Goal: Information Seeking & Learning: Learn about a topic

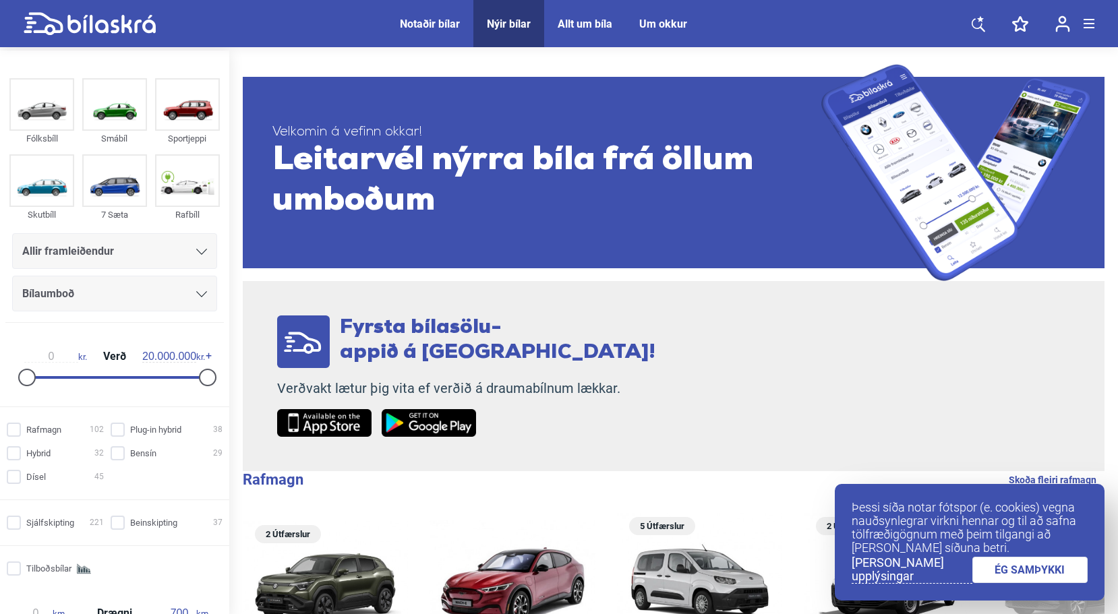
click at [509, 22] on div "Nýir bílar" at bounding box center [509, 24] width 44 height 13
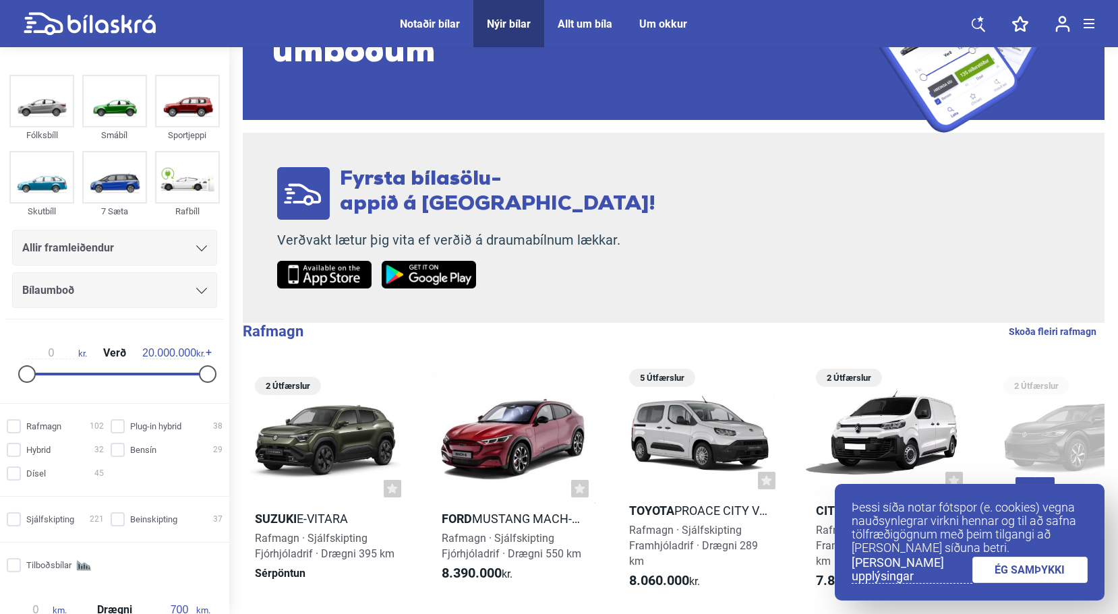
scroll to position [147, 0]
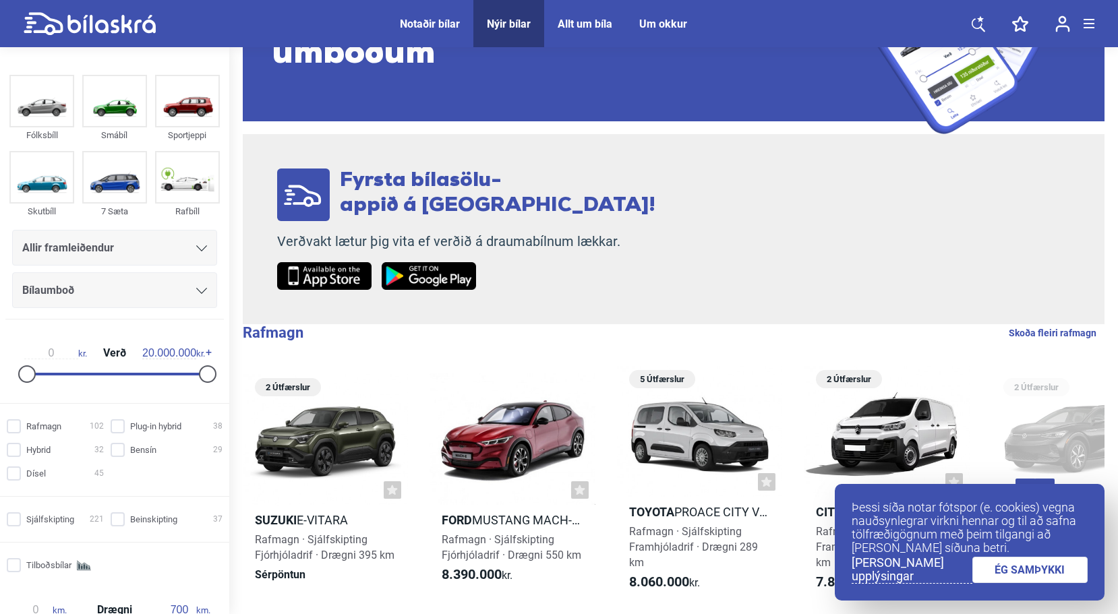
click at [436, 240] on p "Verðvakt lætur þig vita ef verðið á draumabílnum lækkar." at bounding box center [466, 241] width 378 height 17
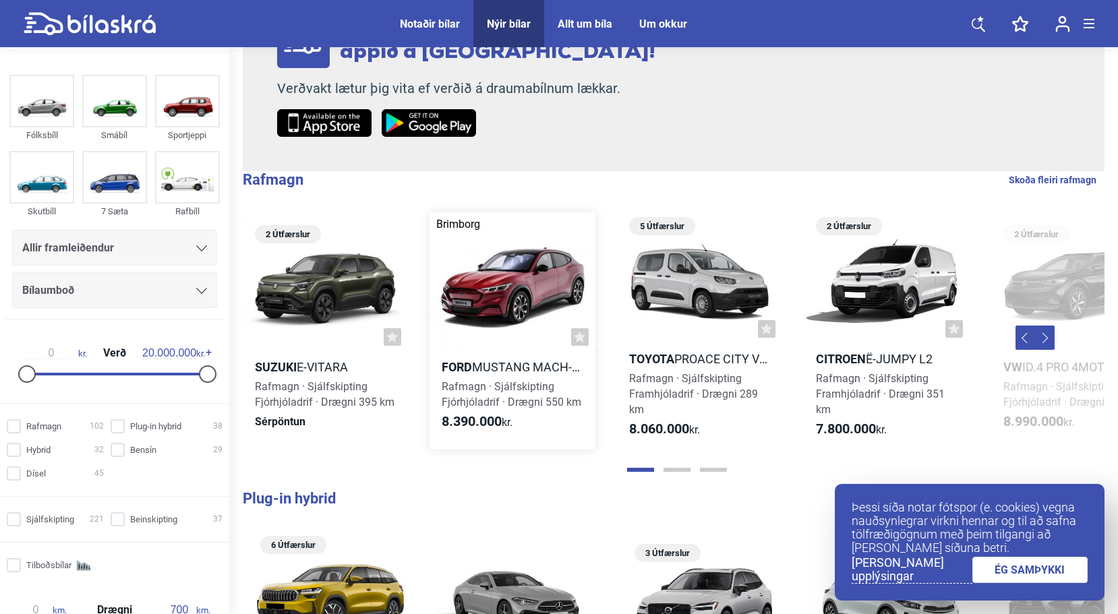
scroll to position [301, 0]
click at [1013, 575] on link "ÉG SAMÞYKKI" at bounding box center [1030, 570] width 116 height 26
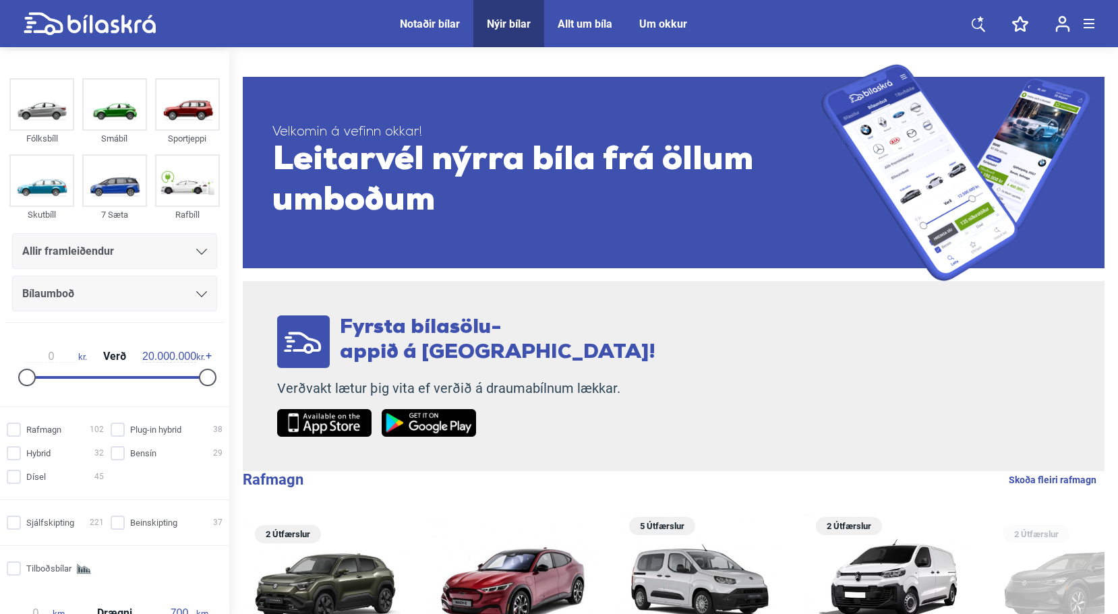
scroll to position [0, 0]
click at [196, 252] on icon at bounding box center [201, 252] width 11 height 6
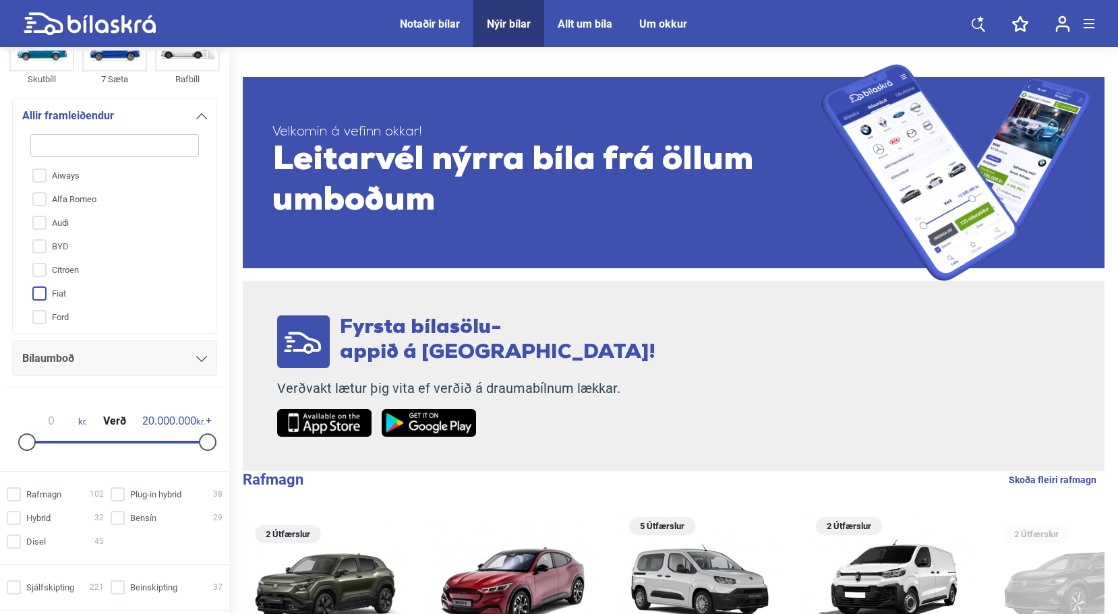
scroll to position [140, 0]
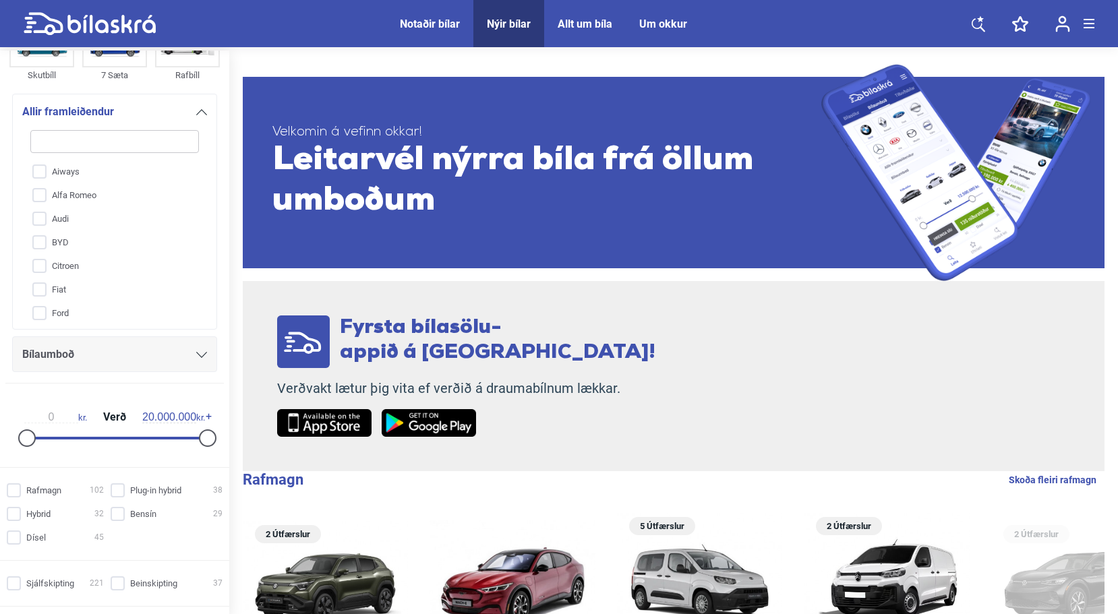
click at [199, 357] on icon at bounding box center [201, 355] width 11 height 6
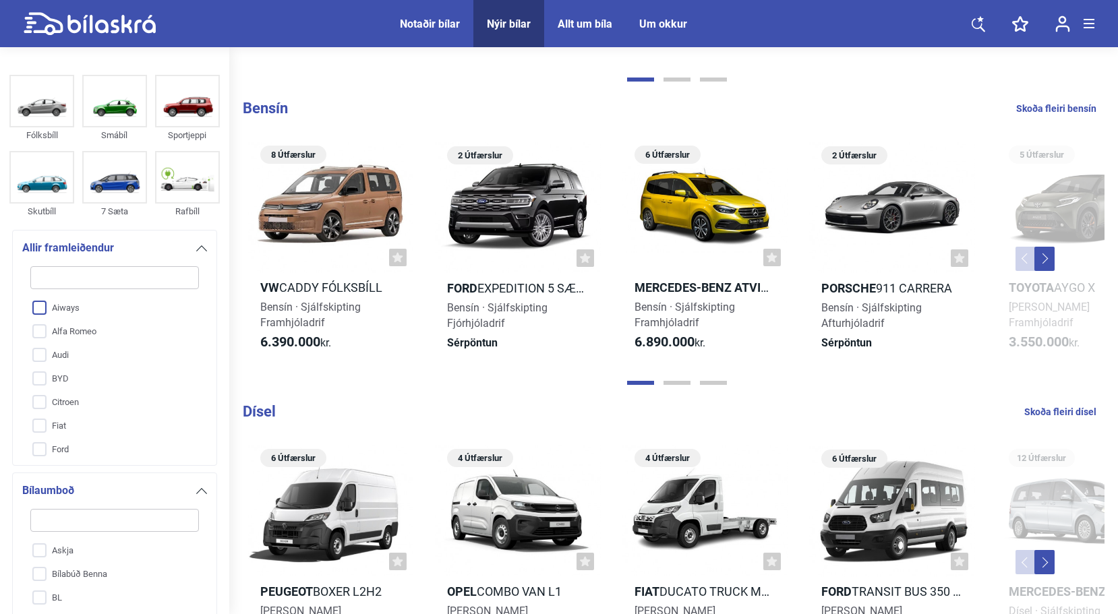
scroll to position [1327, 0]
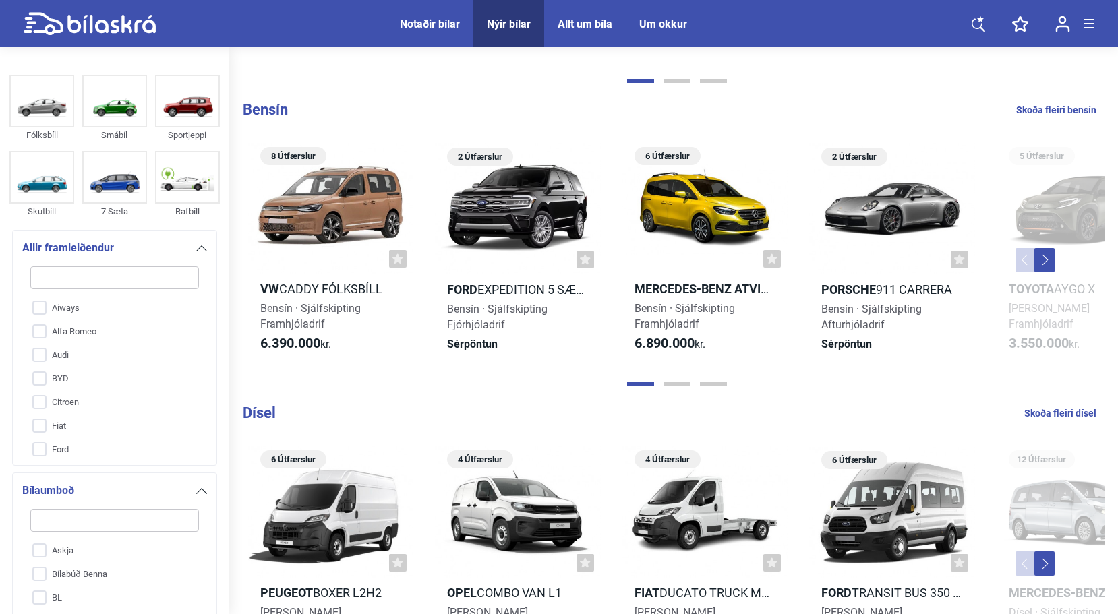
click at [200, 245] on div at bounding box center [201, 248] width 11 height 11
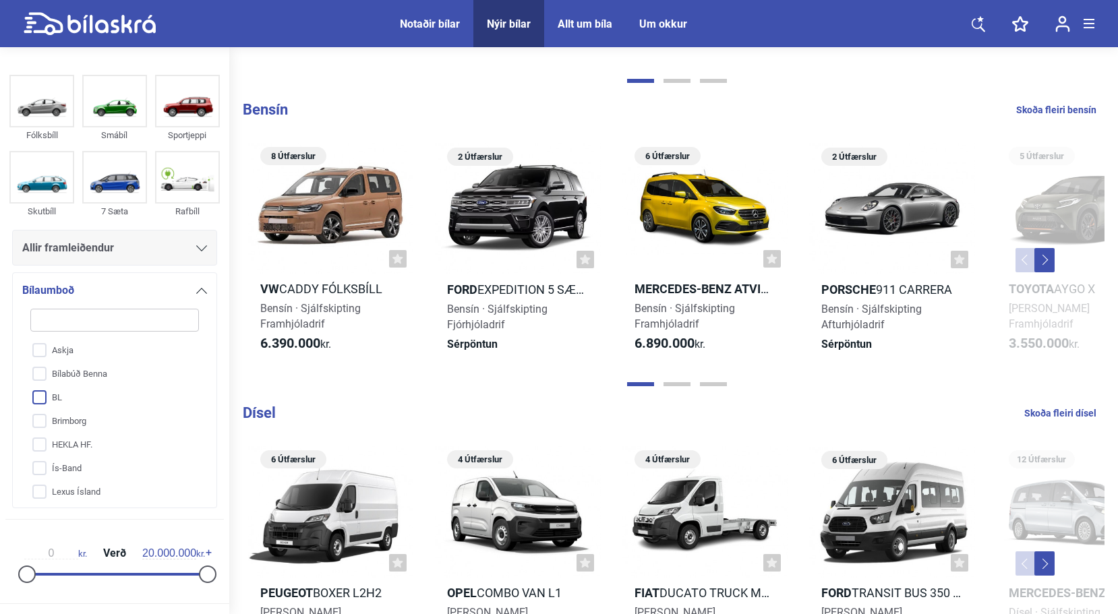
click at [106, 404] on input "BL" at bounding box center [106, 398] width 170 height 24
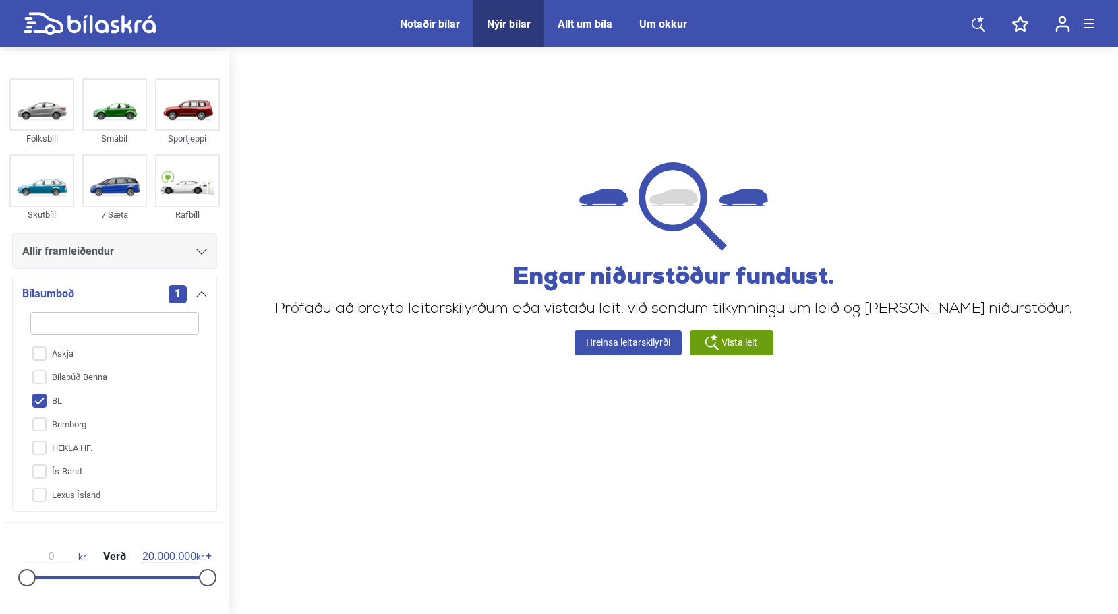
click at [106, 404] on input "BL" at bounding box center [106, 402] width 170 height 24
checkbox input "false"
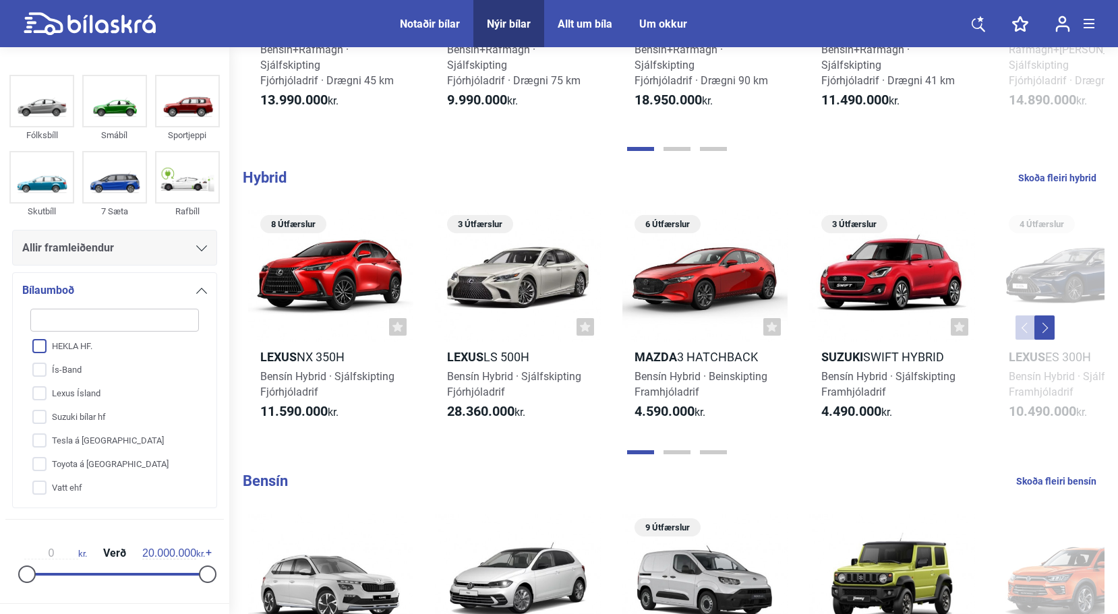
click at [85, 348] on input "HEKLA HF." at bounding box center [106, 347] width 170 height 24
checkbox input "true"
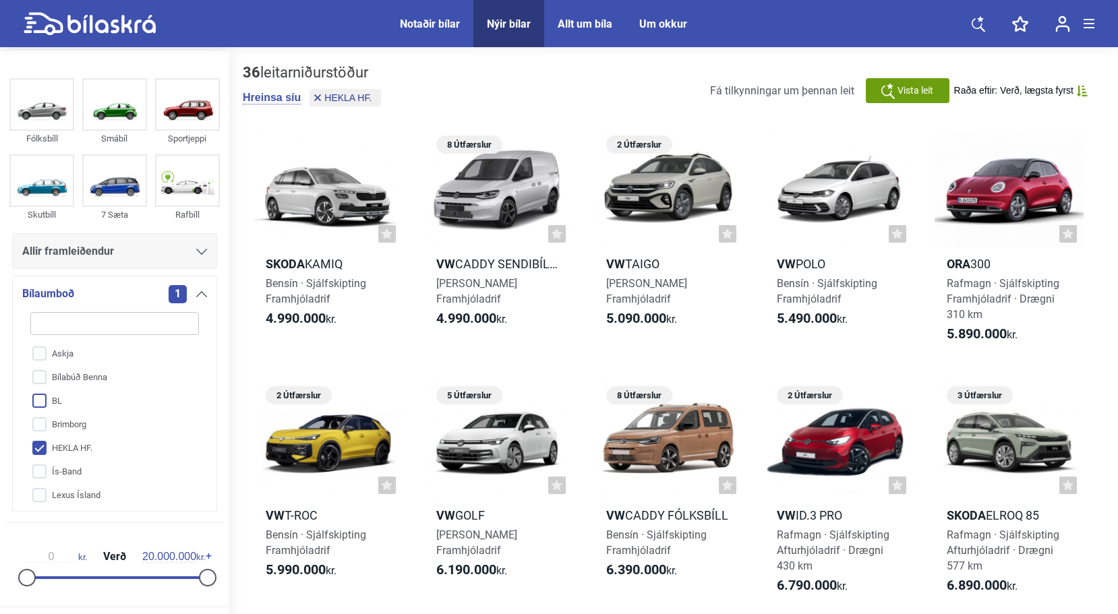
click at [40, 402] on input "BL" at bounding box center [106, 402] width 170 height 24
checkbox input "true"
click at [38, 450] on input "HEKLA HF." at bounding box center [106, 449] width 170 height 24
checkbox input "false"
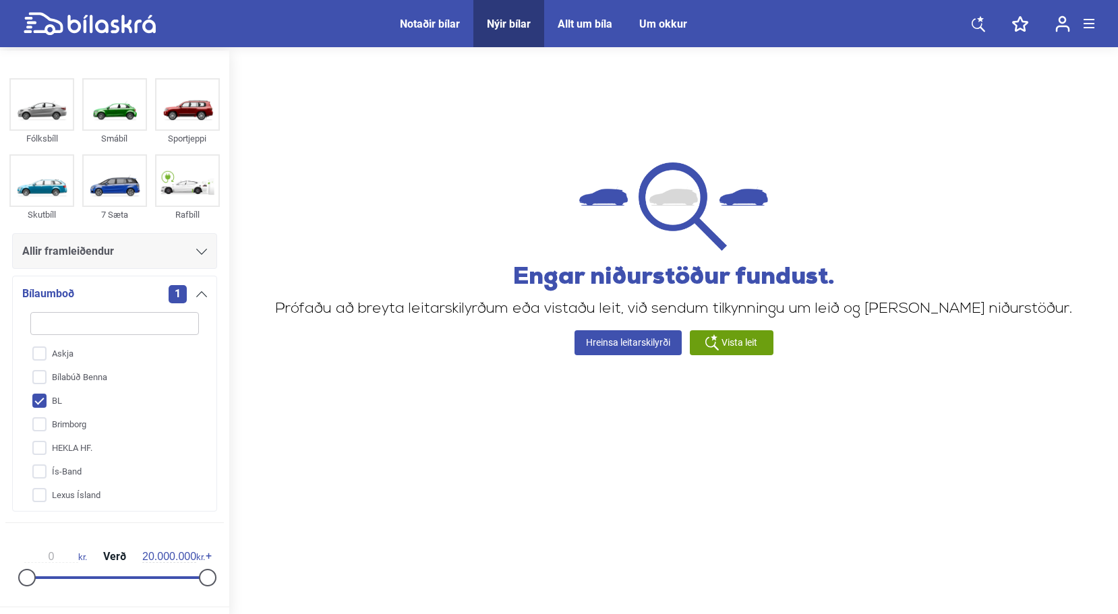
click at [43, 400] on input "BL" at bounding box center [106, 402] width 170 height 24
checkbox input "false"
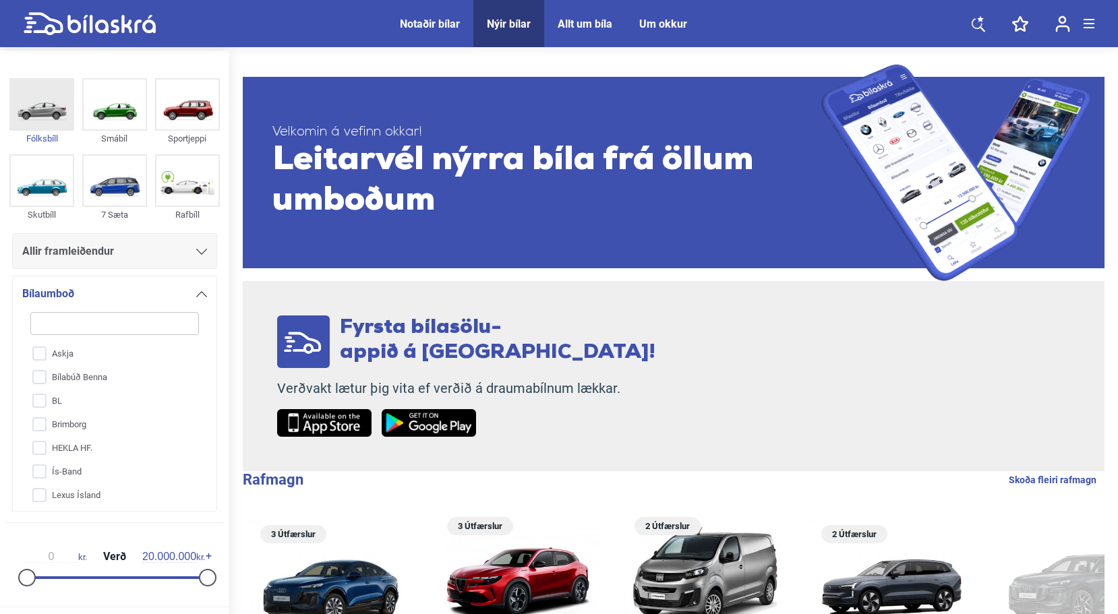
click at [44, 119] on img at bounding box center [42, 105] width 62 height 50
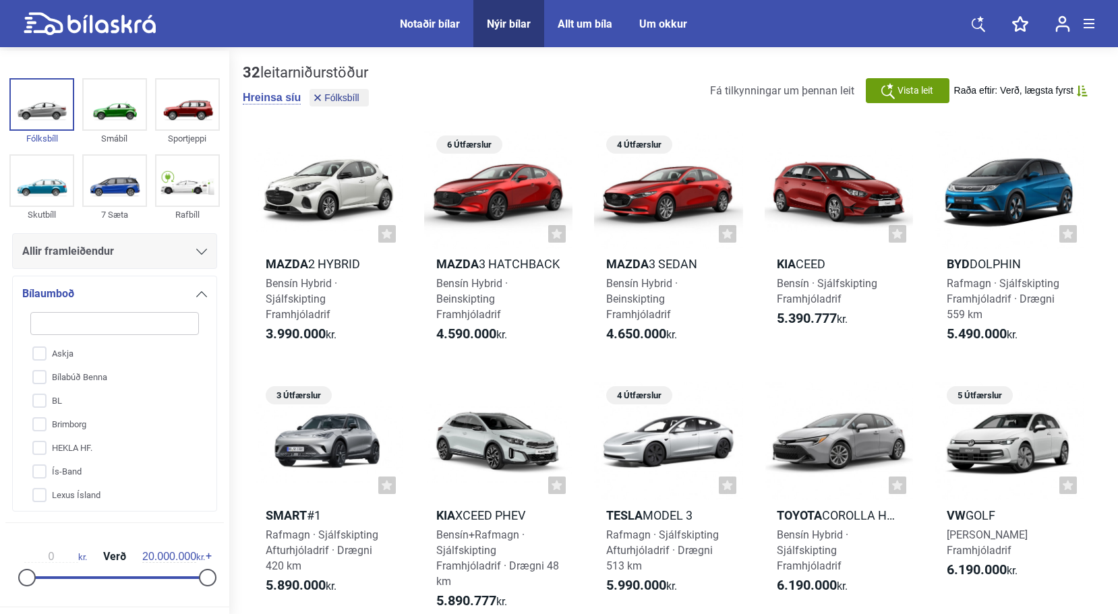
click at [518, 28] on div "Nýir bílar" at bounding box center [509, 24] width 44 height 13
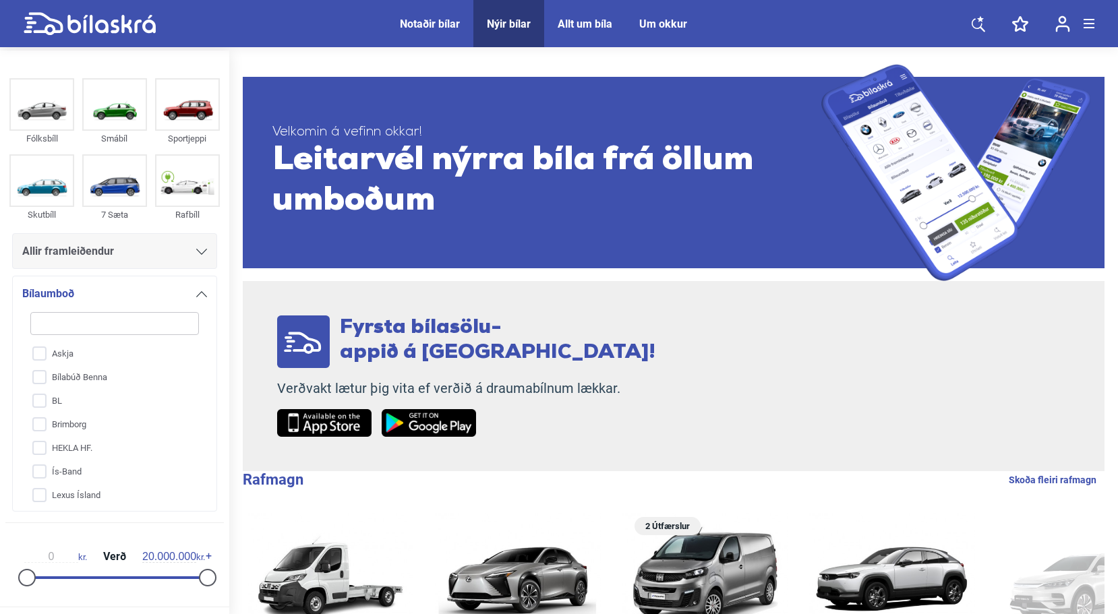
click at [510, 12] on span "Nýir bílar" at bounding box center [508, 23] width 71 height 47
click at [669, 18] on div "Um okkur" at bounding box center [663, 24] width 48 height 13
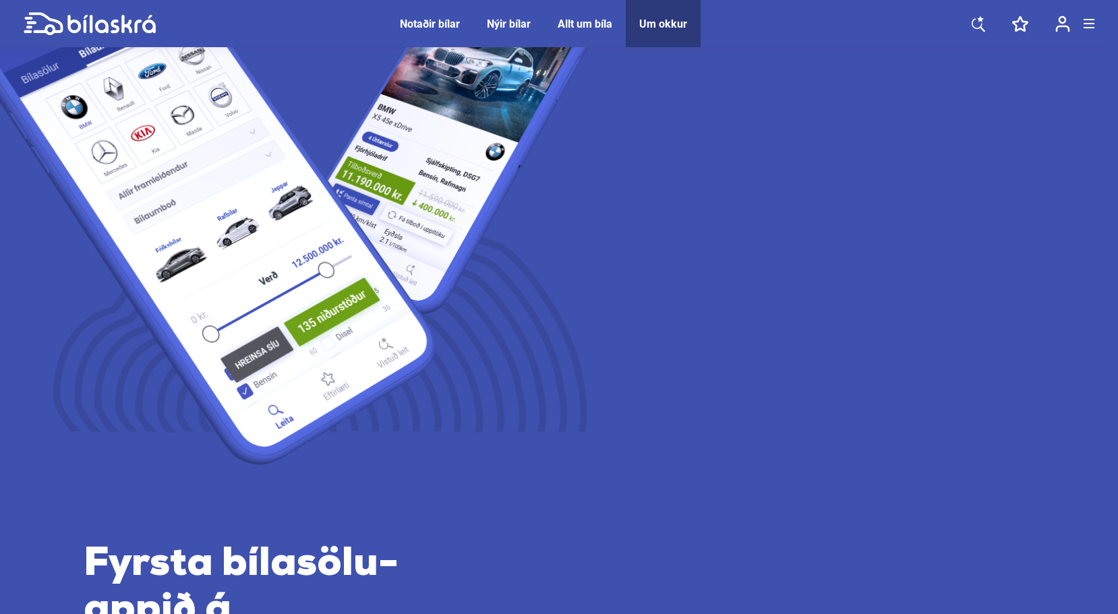
scroll to position [188, 0]
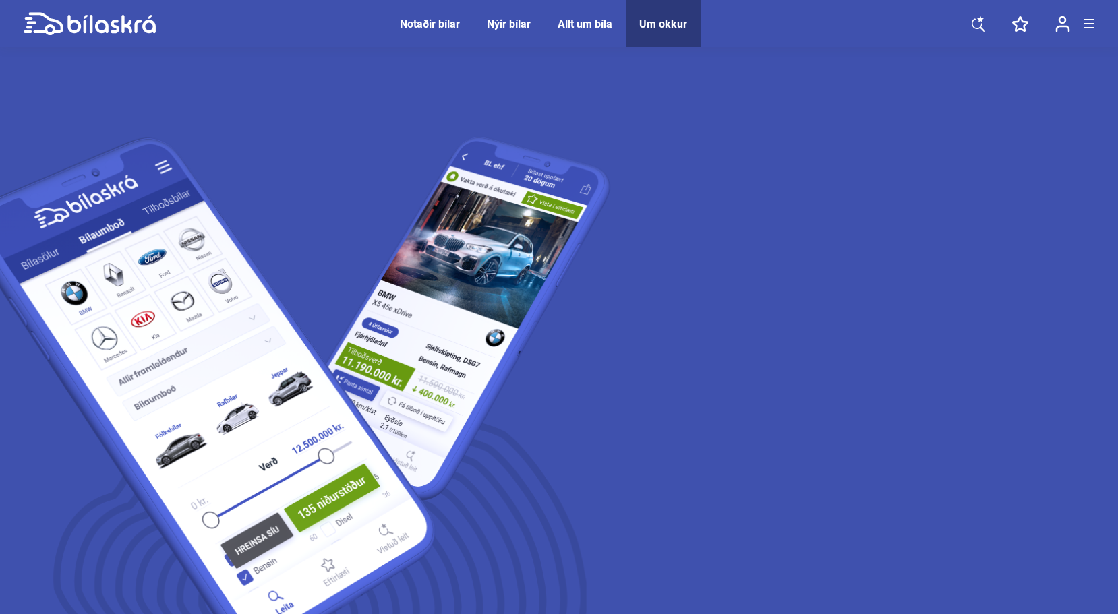
scroll to position [0, 0]
click at [506, 21] on div "Nýir bílar" at bounding box center [509, 24] width 44 height 13
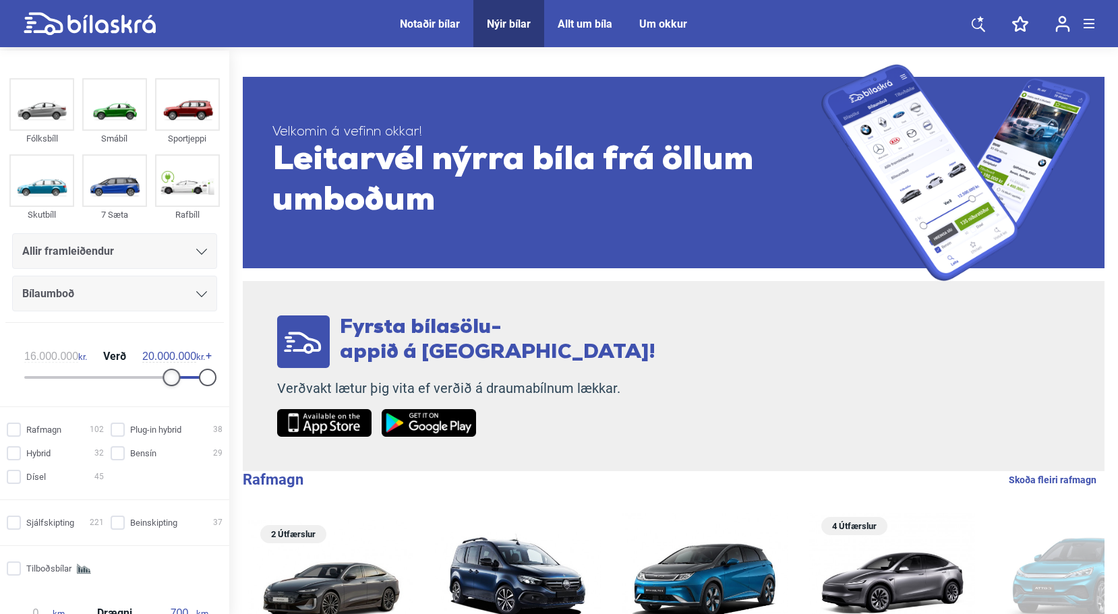
drag, startPoint x: 23, startPoint y: 381, endPoint x: 164, endPoint y: 386, distance: 141.0
click at [164, 386] on div at bounding box center [171, 378] width 18 height 18
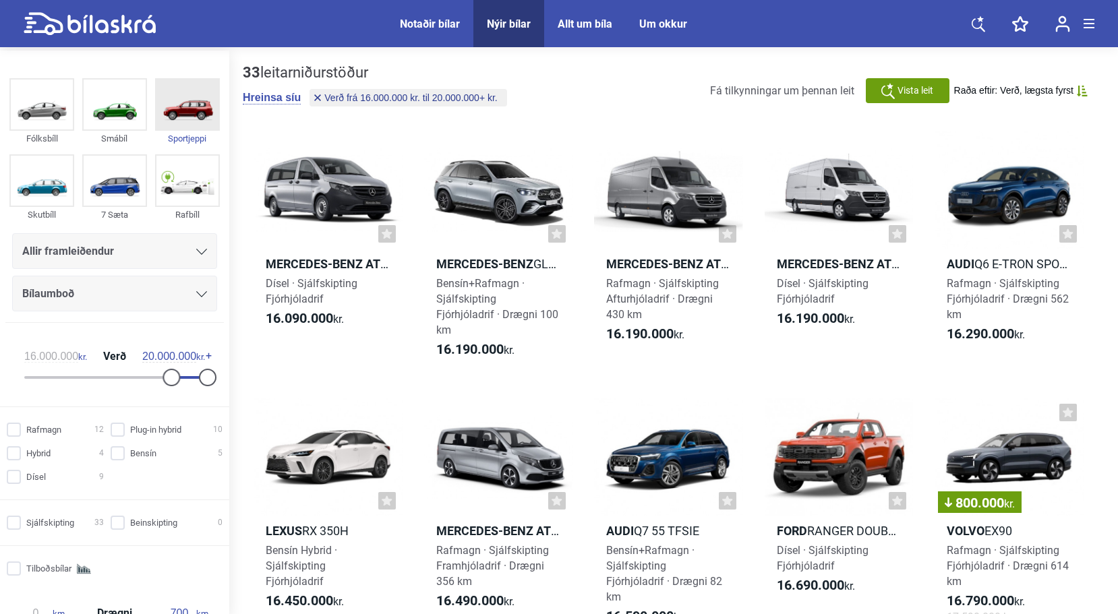
click at [180, 104] on img at bounding box center [187, 105] width 62 height 50
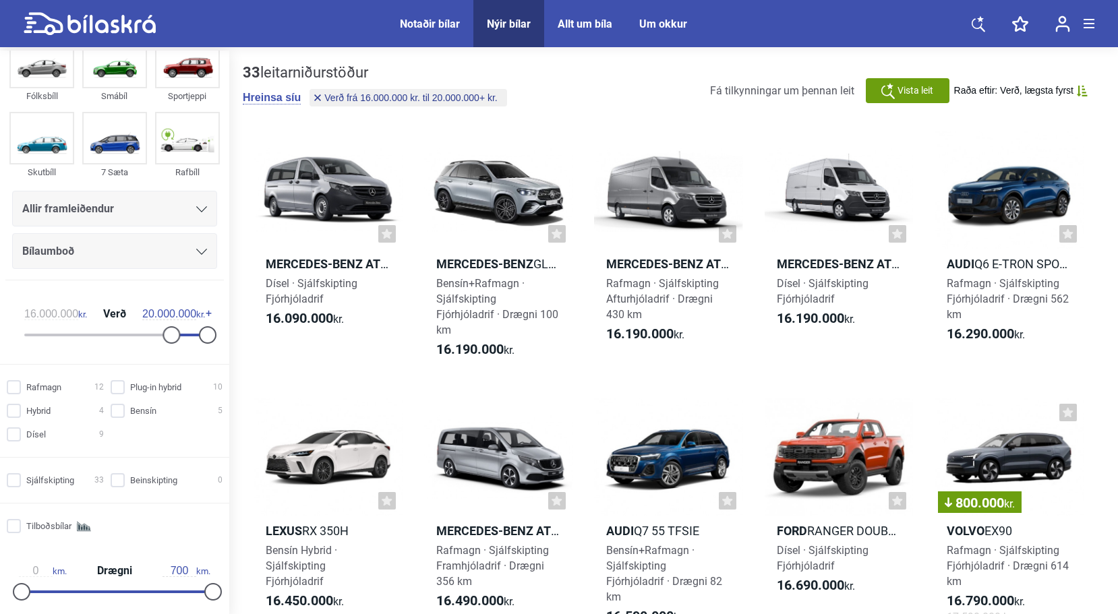
type input "0"
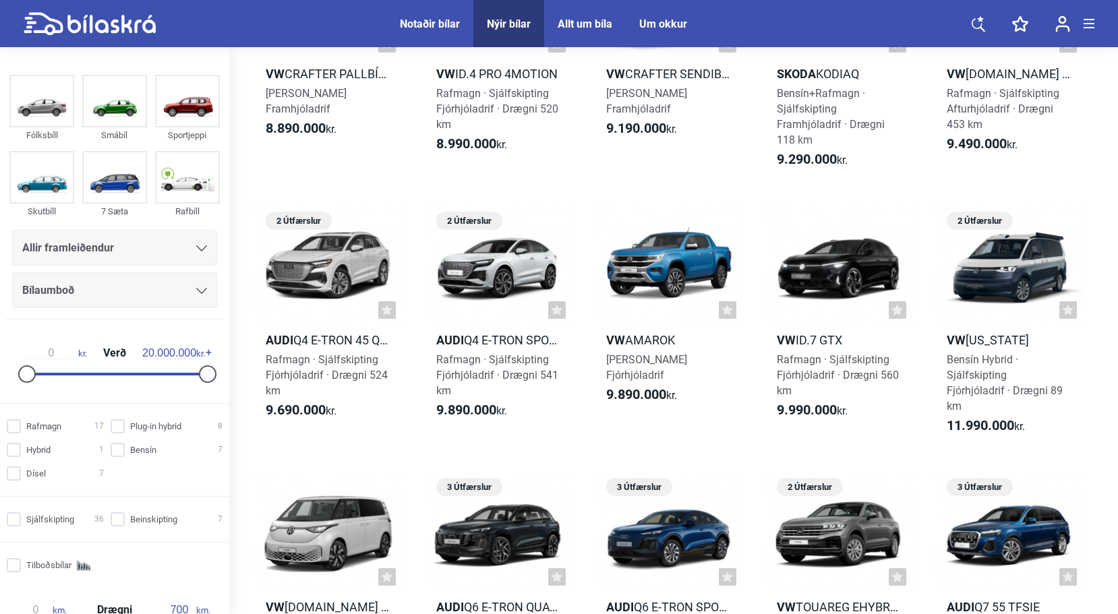
scroll to position [956, 0]
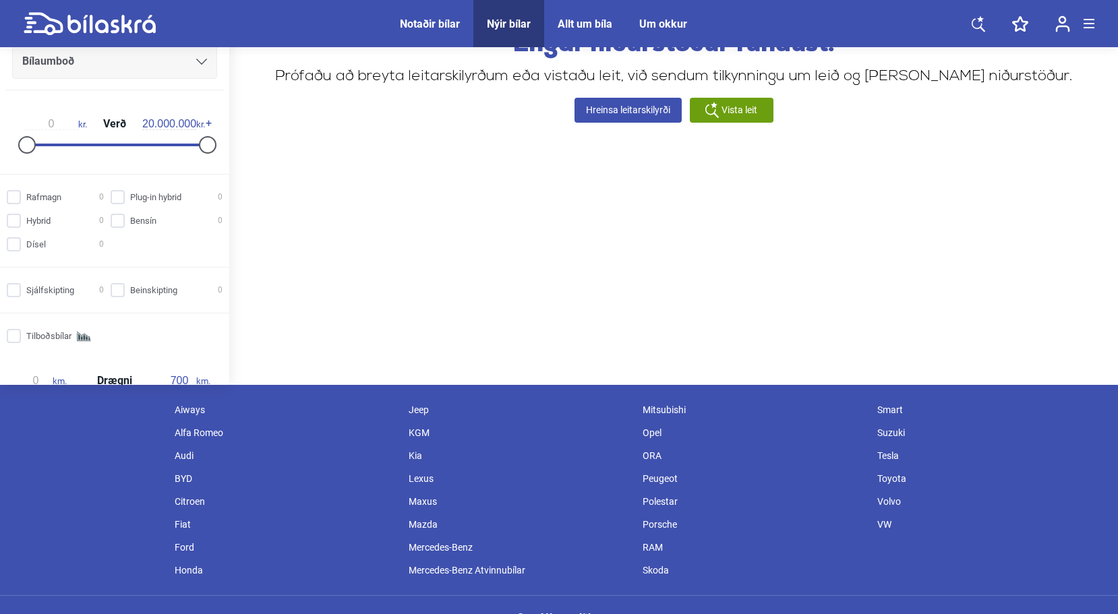
scroll to position [281, 0]
